Goal: Contribute content

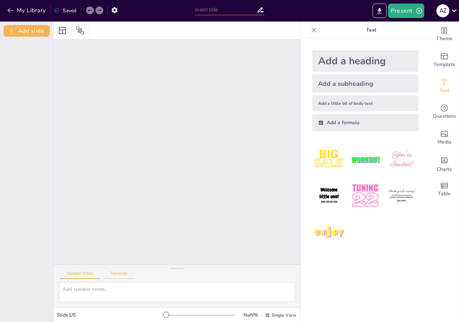
click at [123, 273] on button "Transcript" at bounding box center [119, 275] width 32 height 8
click at [92, 274] on button "Speaker Notes" at bounding box center [80, 275] width 41 height 8
click at [323, 160] on img at bounding box center [329, 159] width 33 height 33
click at [316, 160] on img at bounding box center [329, 159] width 33 height 33
click at [342, 60] on div "Add a heading" at bounding box center [366, 61] width 106 height 22
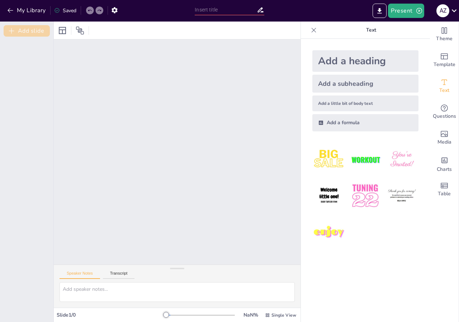
click at [28, 33] on button "Add slide" at bounding box center [27, 30] width 46 height 11
click at [28, 55] on div "1" at bounding box center [26, 54] width 43 height 24
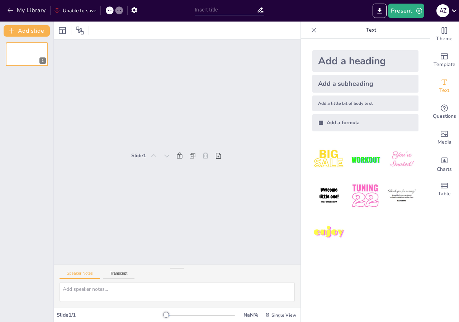
click at [78, 11] on div "Unable to save" at bounding box center [75, 10] width 42 height 7
click at [239, 6] on input "text" at bounding box center [226, 10] width 62 height 10
drag, startPoint x: 161, startPoint y: 316, endPoint x: 220, endPoint y: 318, distance: 59.2
click at [221, 318] on div at bounding box center [224, 315] width 6 height 6
drag, startPoint x: 222, startPoint y: 314, endPoint x: 148, endPoint y: 311, distance: 74.0
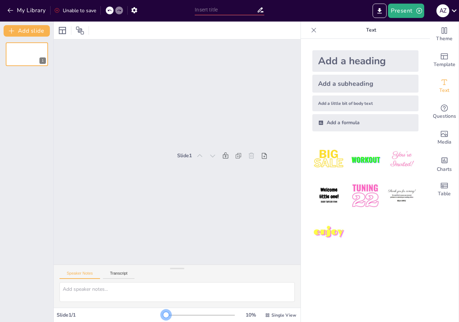
click at [148, 311] on div "Slide 1 / 1 10 % Single View" at bounding box center [177, 314] width 247 height 11
click at [320, 231] on img at bounding box center [329, 232] width 33 height 33
type input "162.7"
click at [244, 201] on div "Slide 1 enjoy enjoy" at bounding box center [177, 151] width 247 height 225
